Goal: Transaction & Acquisition: Purchase product/service

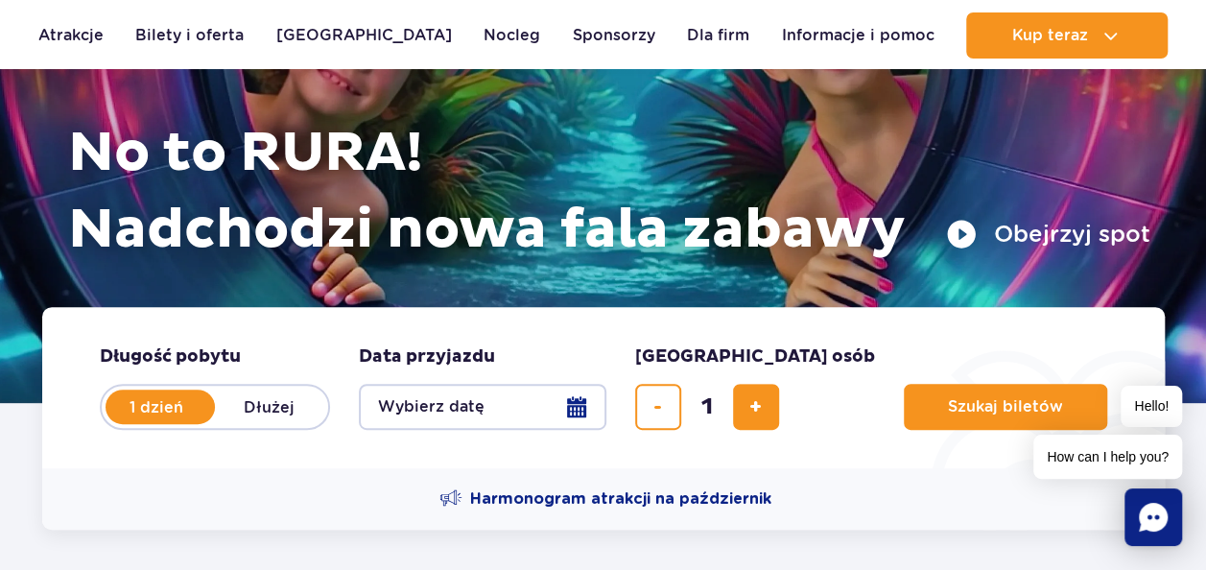
scroll to position [200, 0]
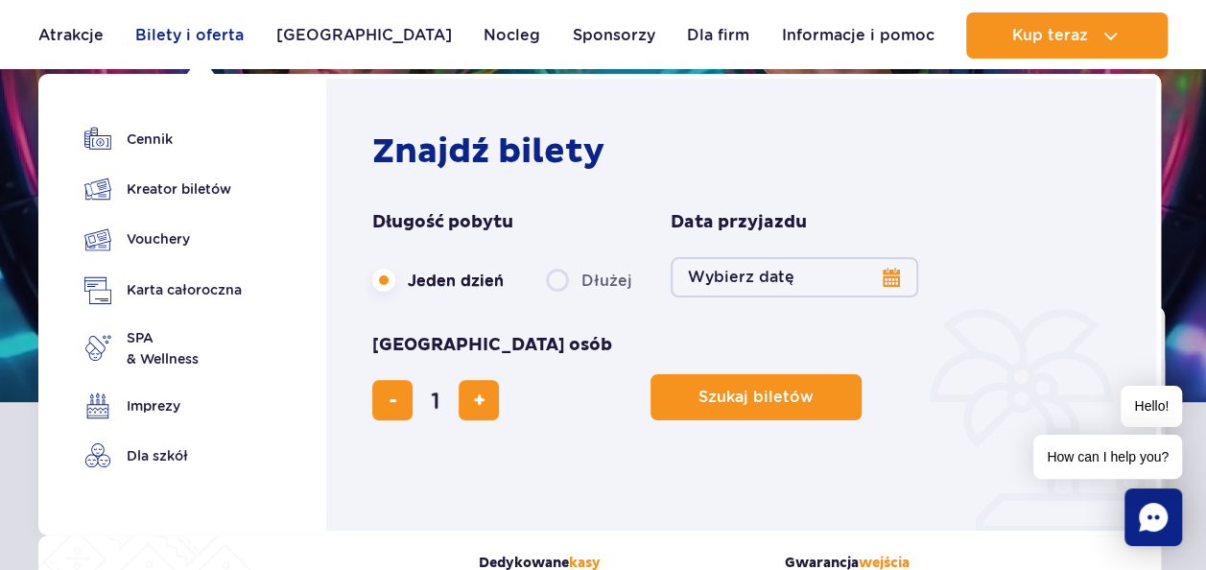
click at [228, 46] on link "Bilety i oferta" at bounding box center [189, 35] width 108 height 46
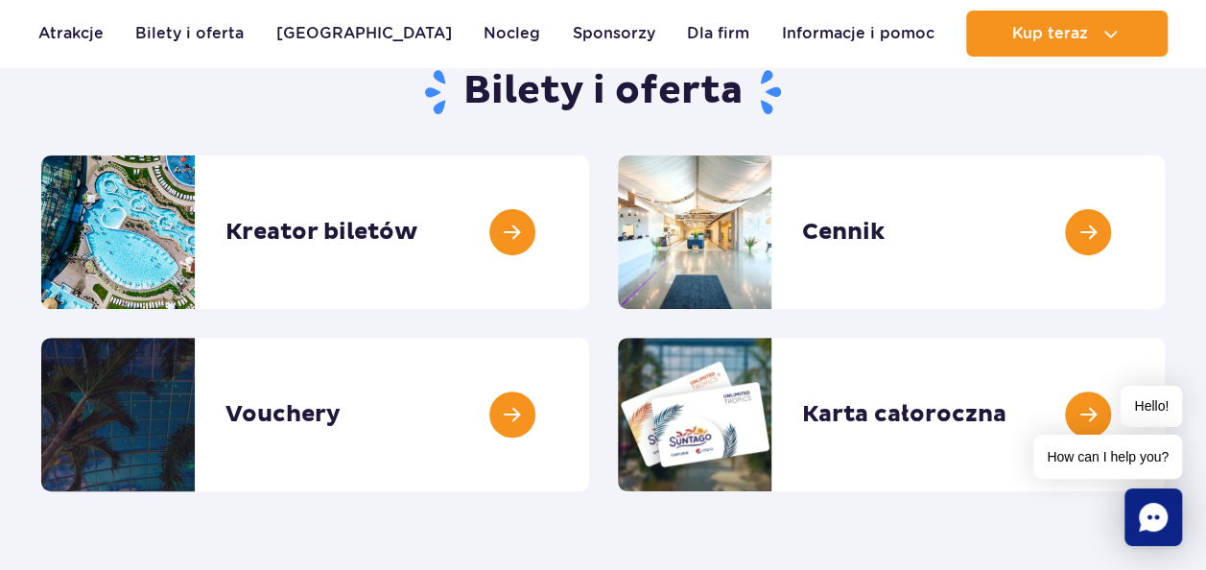
scroll to position [205, 0]
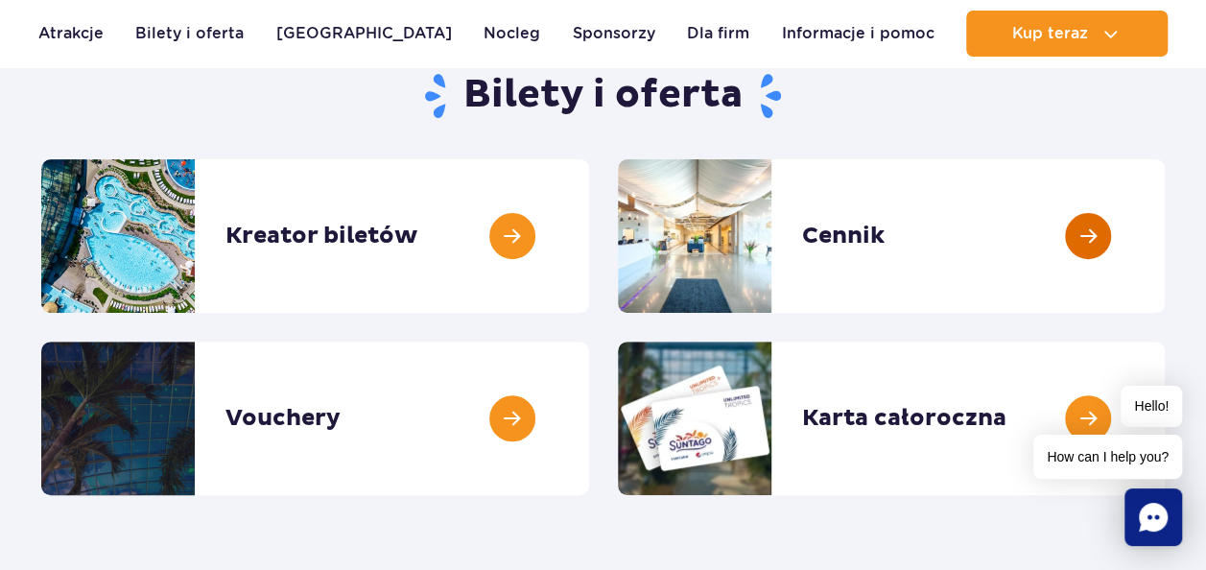
click at [1164, 265] on link at bounding box center [1164, 235] width 0 height 153
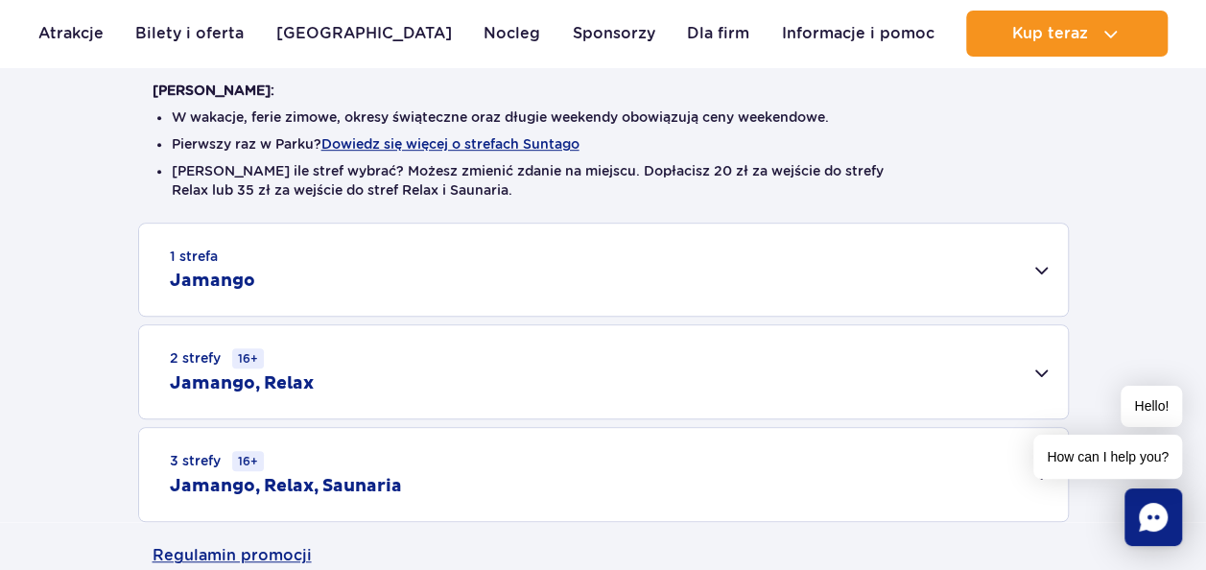
scroll to position [481, 0]
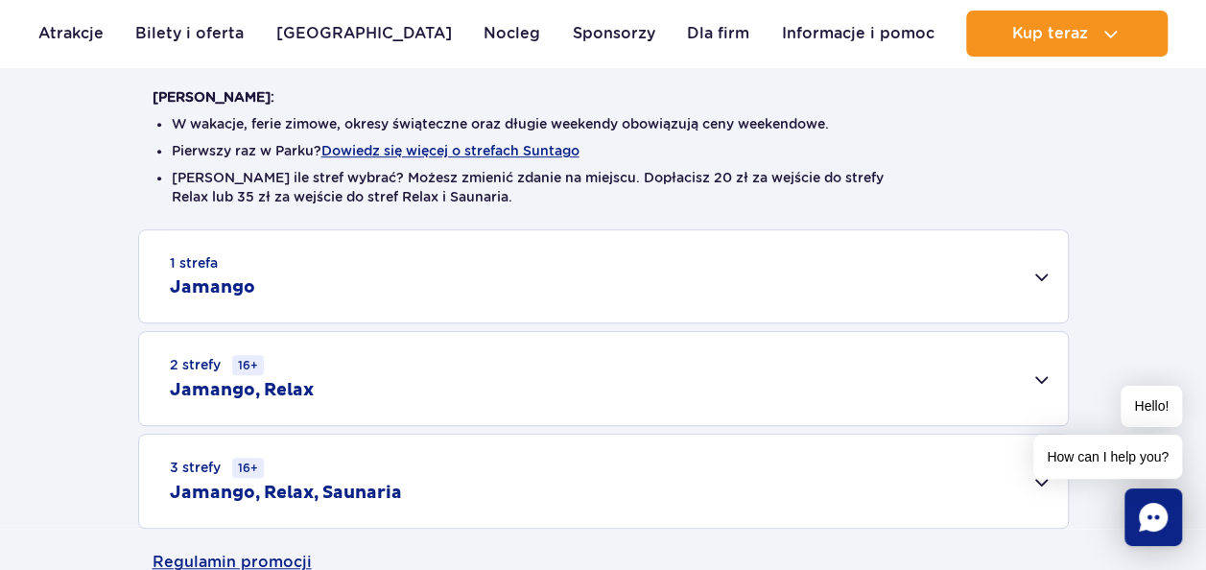
click at [1034, 291] on div "1 strefa Jamango" at bounding box center [603, 276] width 929 height 92
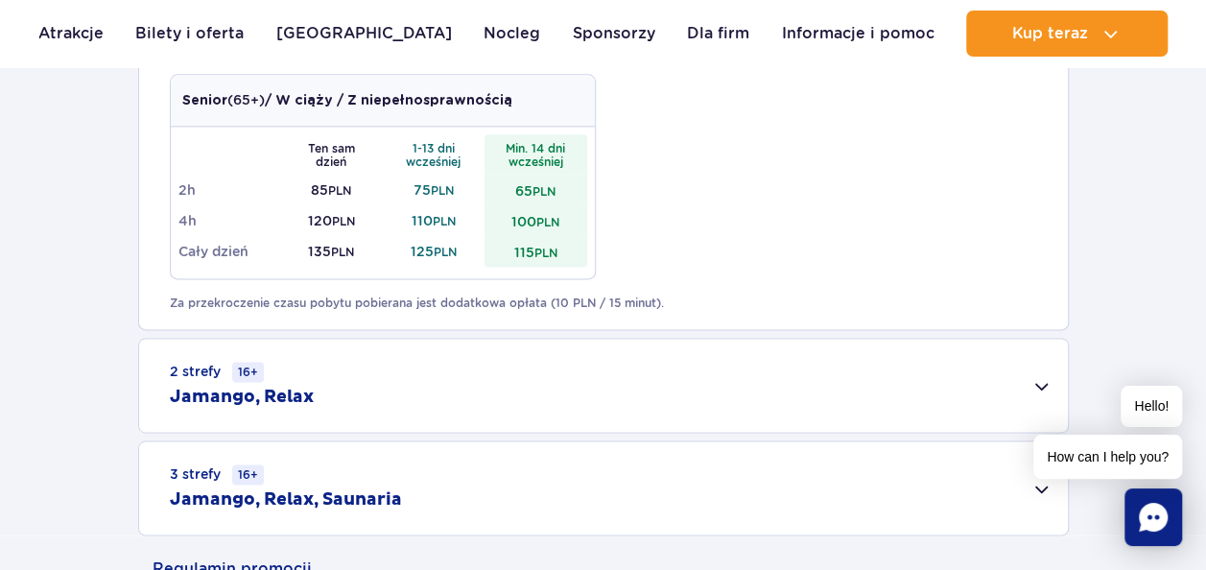
scroll to position [1277, 0]
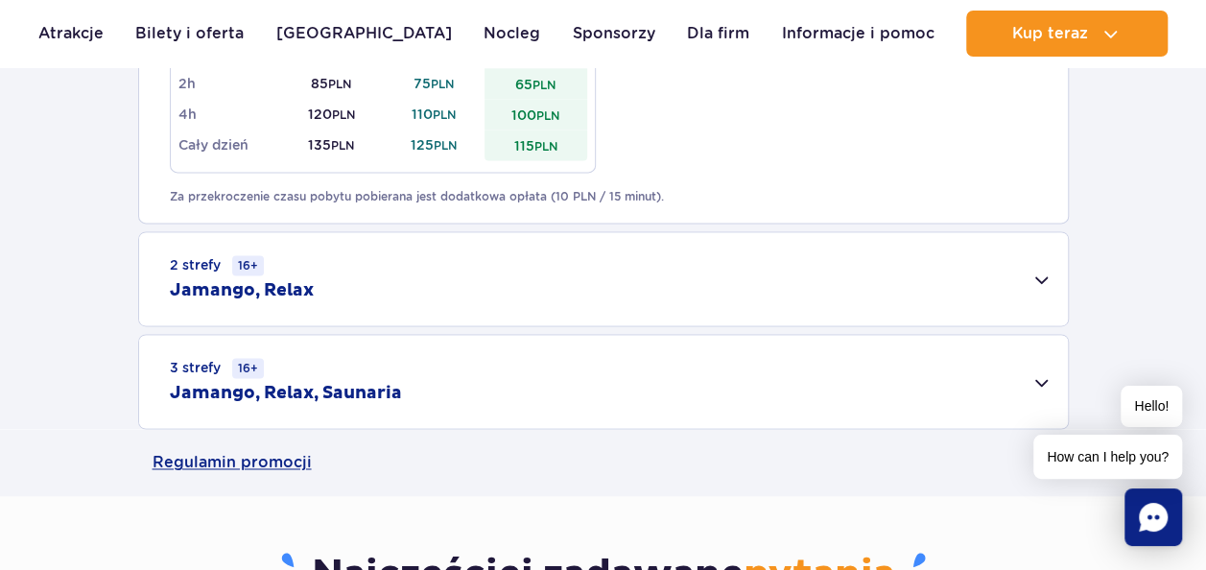
click at [506, 378] on div "3 strefy 16+ Jamango, Relax, Saunaria" at bounding box center [603, 381] width 929 height 93
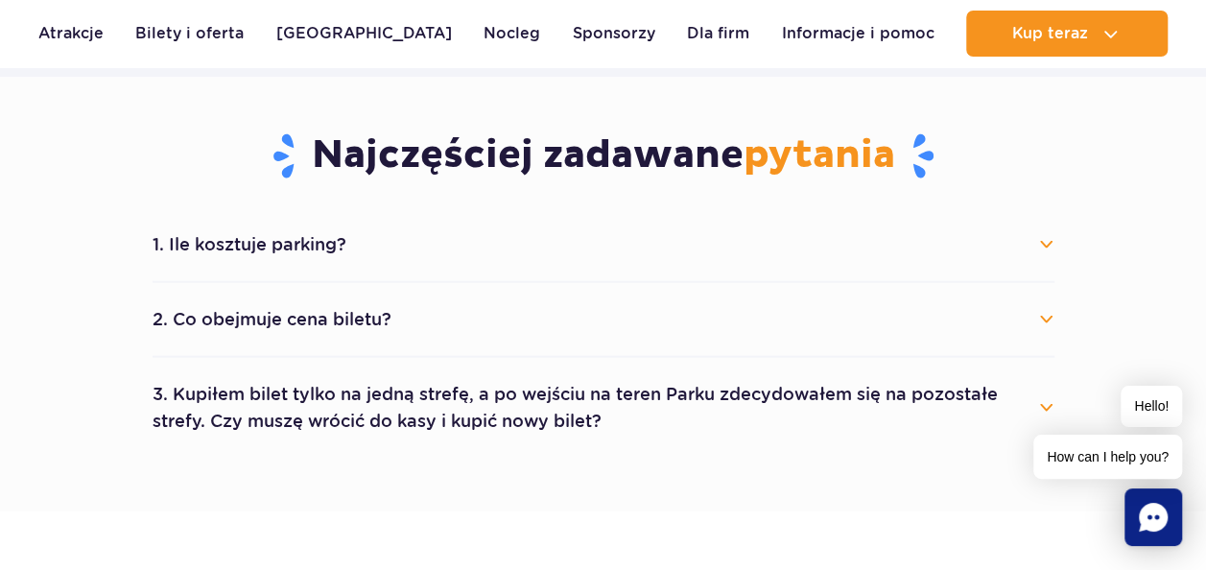
scroll to position [1953, 0]
